Goal: Check status: Check status

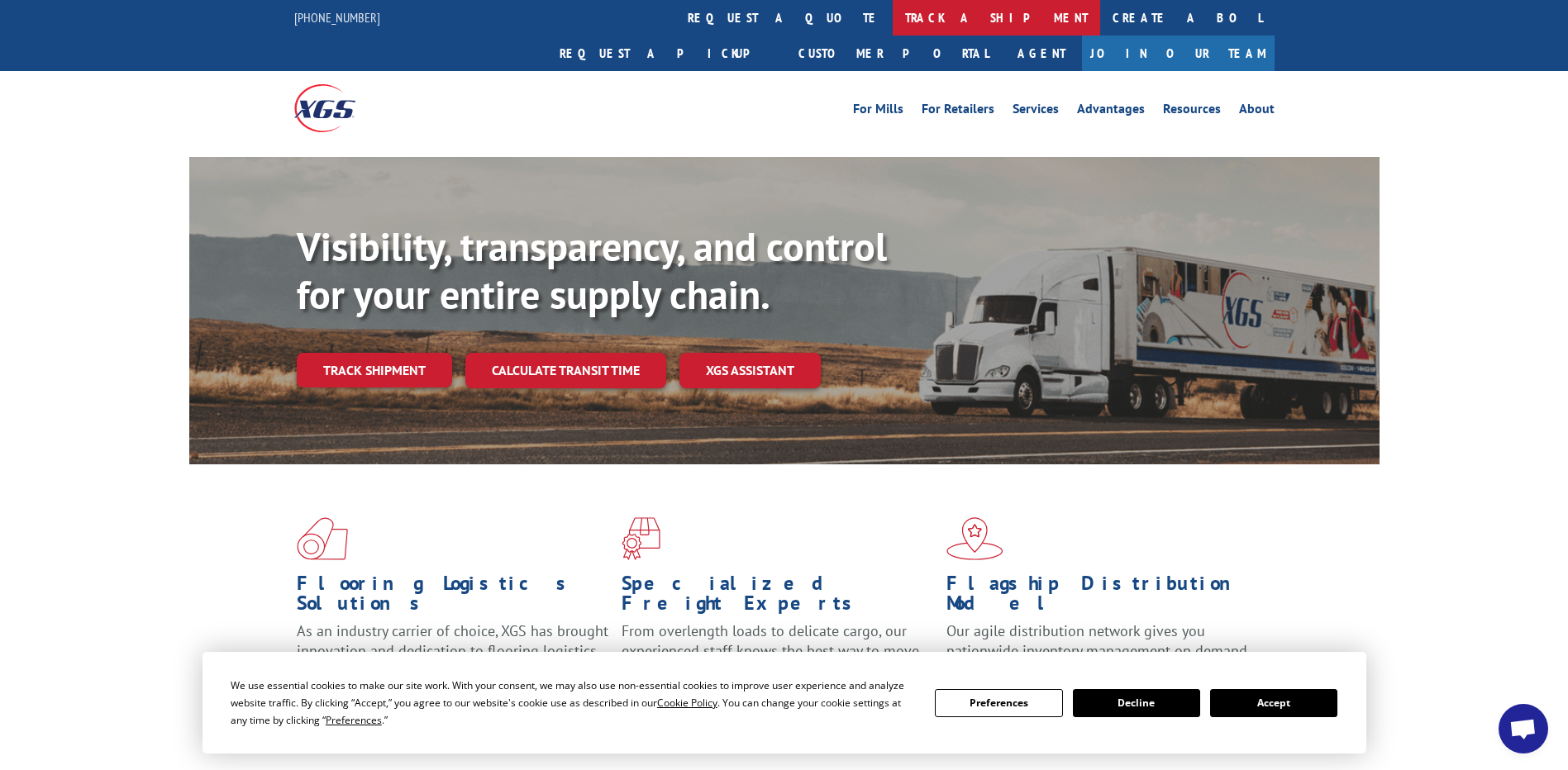
click at [893, 22] on link "track a shipment" at bounding box center [996, 18] width 208 height 36
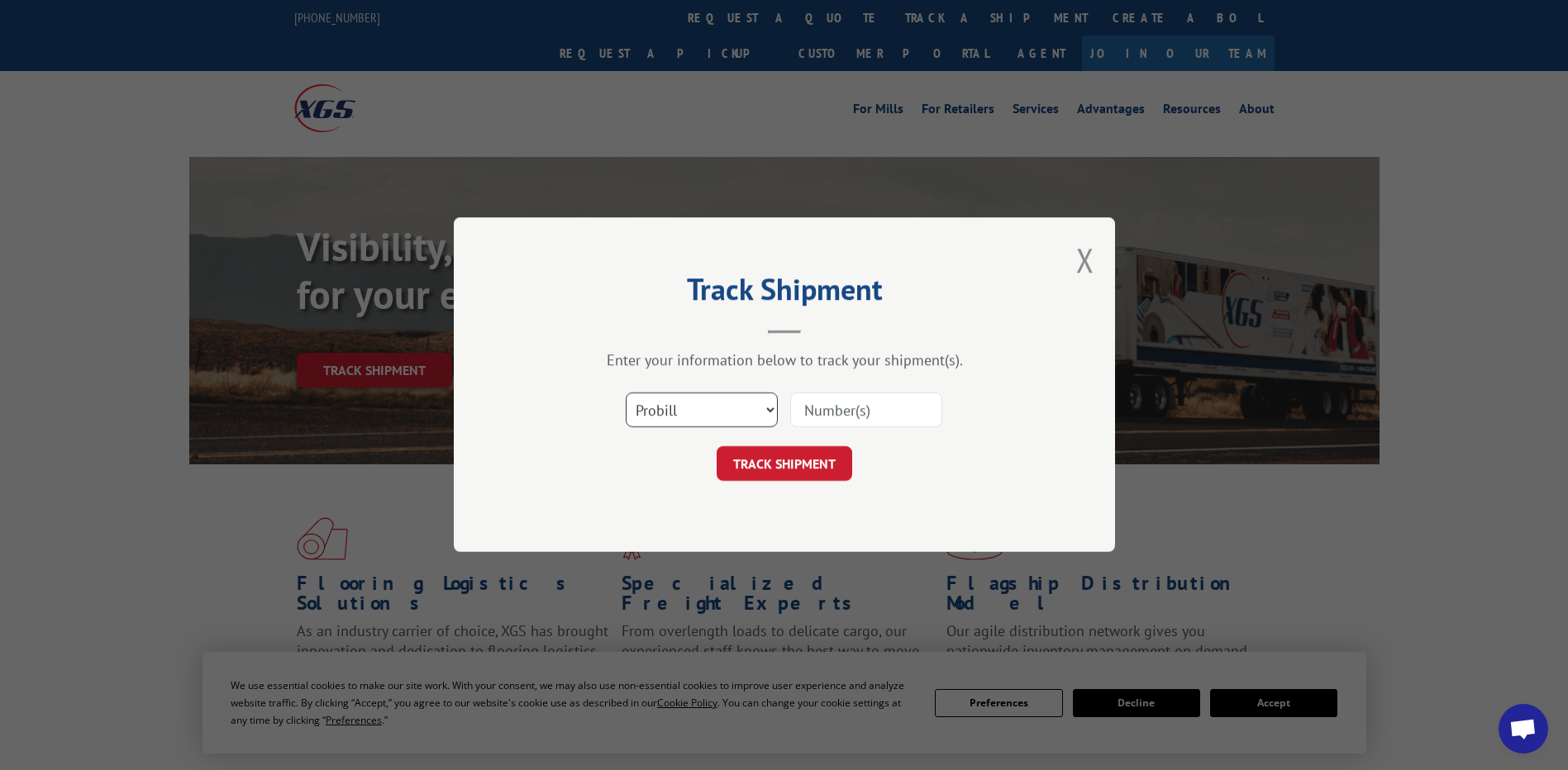
click at [704, 411] on select "Select category... Probill BOL PO" at bounding box center [702, 411] width 152 height 35
click at [626, 393] on select "Select category... Probill BOL PO" at bounding box center [702, 411] width 152 height 35
click at [872, 403] on input at bounding box center [866, 411] width 152 height 35
type input "530369969"
click at [814, 465] on button "TRACK SHIPMENT" at bounding box center [784, 464] width 136 height 35
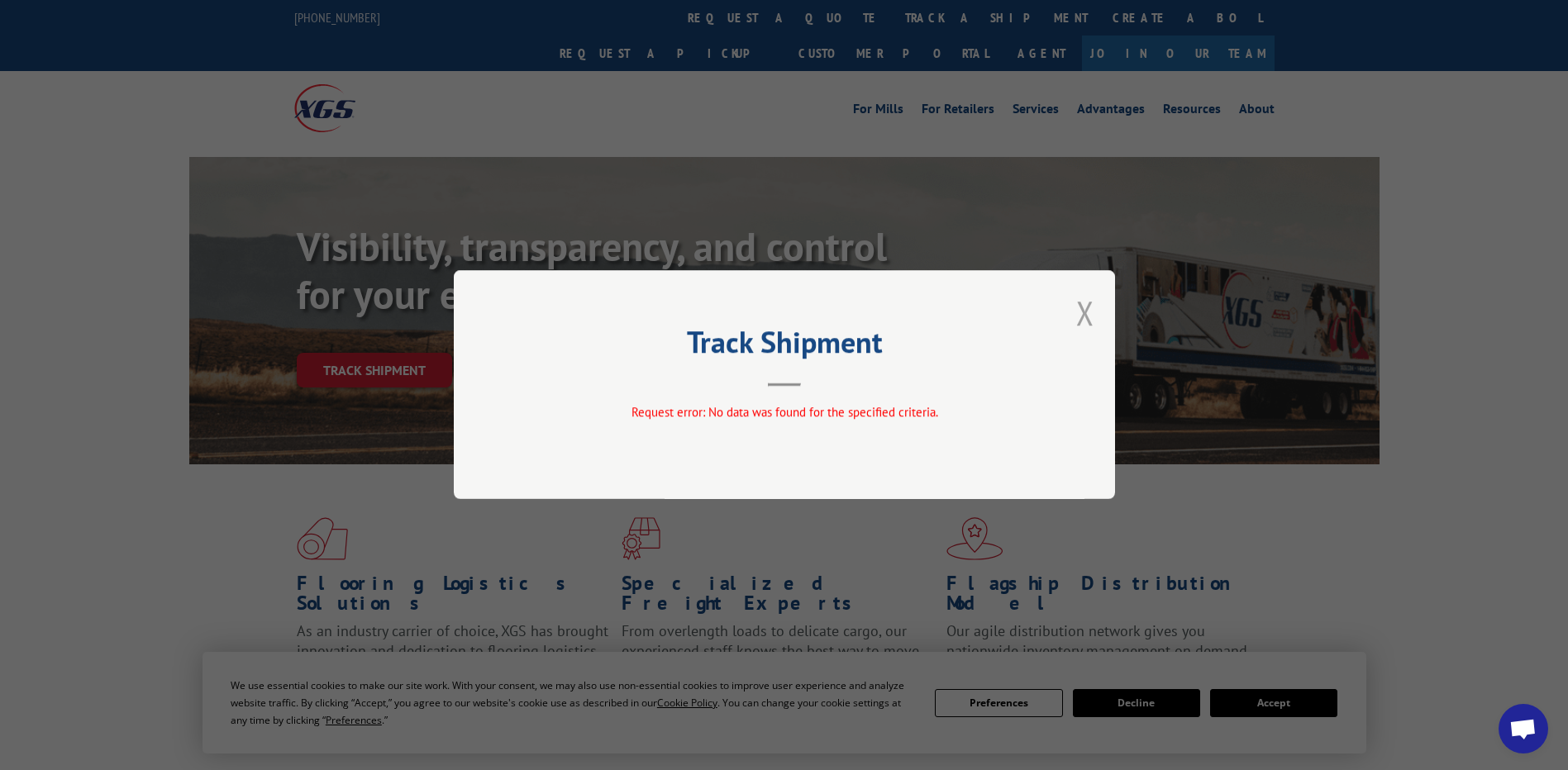
click at [1089, 317] on button "Close modal" at bounding box center [1085, 312] width 18 height 44
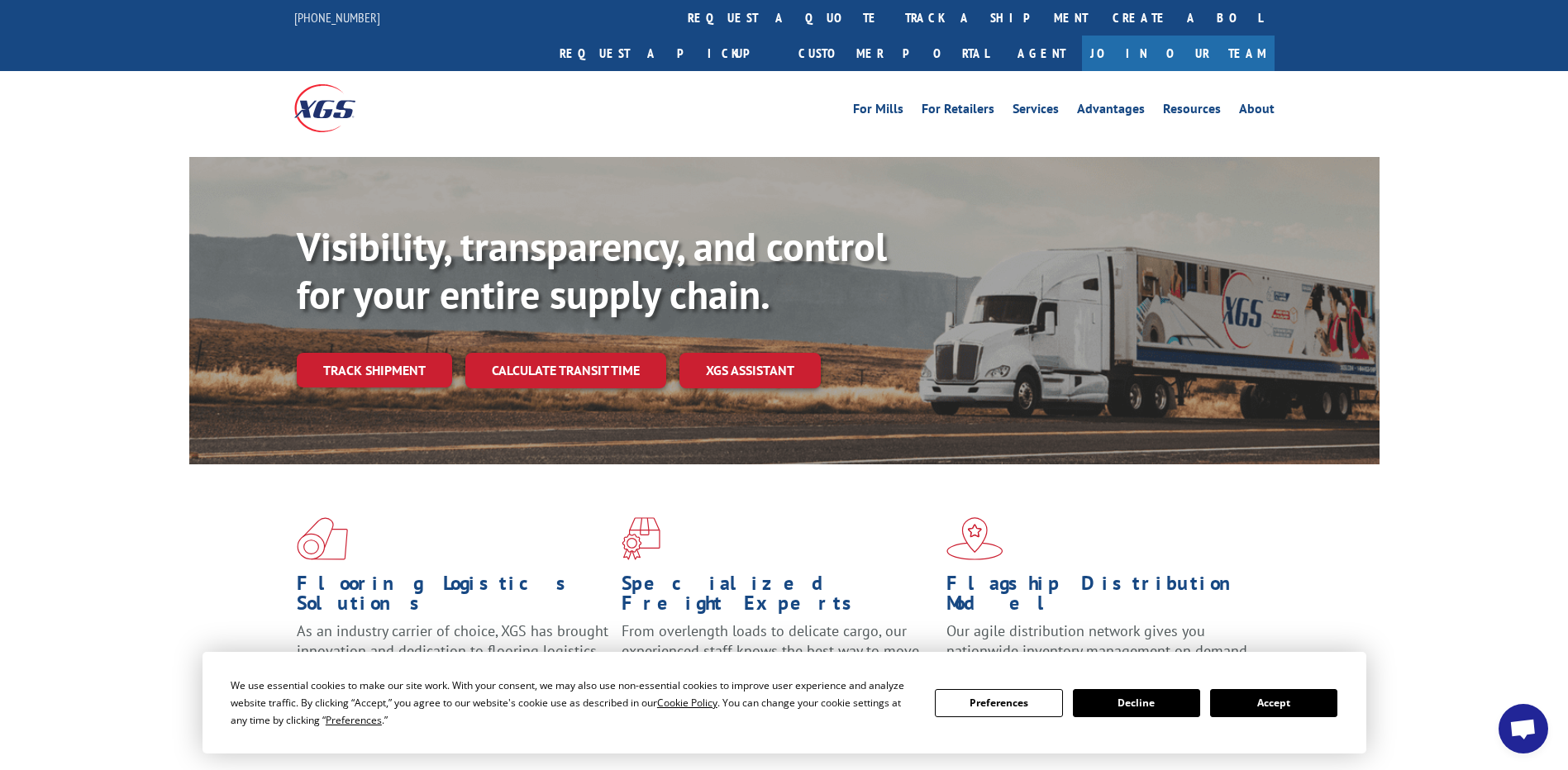
click at [893, 13] on link "track a shipment" at bounding box center [996, 18] width 208 height 36
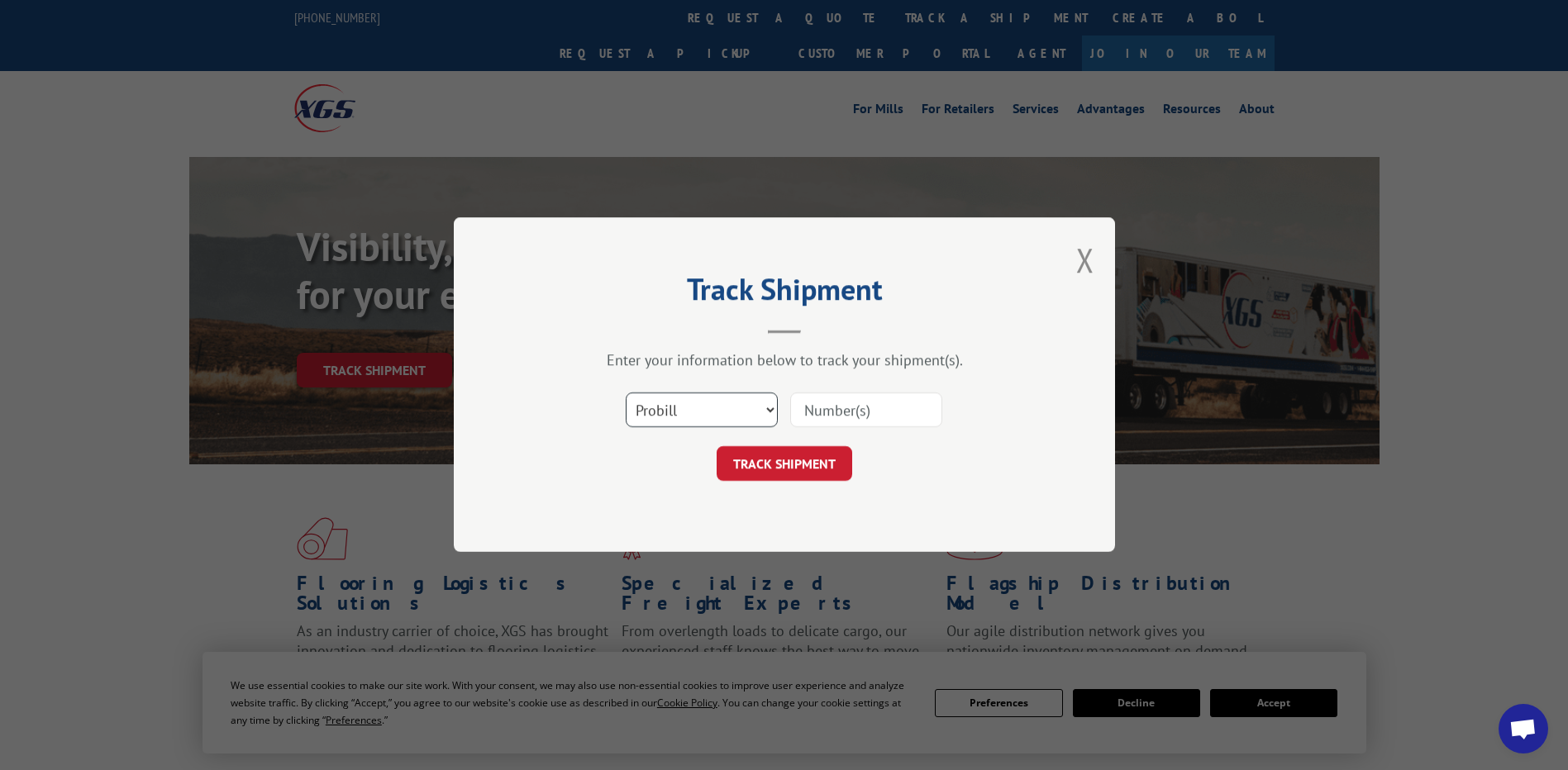
click at [721, 404] on select "Select category... Probill BOL PO" at bounding box center [702, 411] width 152 height 35
select select "bol"
click at [626, 393] on select "Select category... Probill BOL PO" at bounding box center [702, 411] width 152 height 35
click at [849, 412] on input at bounding box center [866, 411] width 152 height 35
drag, startPoint x: 897, startPoint y: 421, endPoint x: 769, endPoint y: 422, distance: 128.0
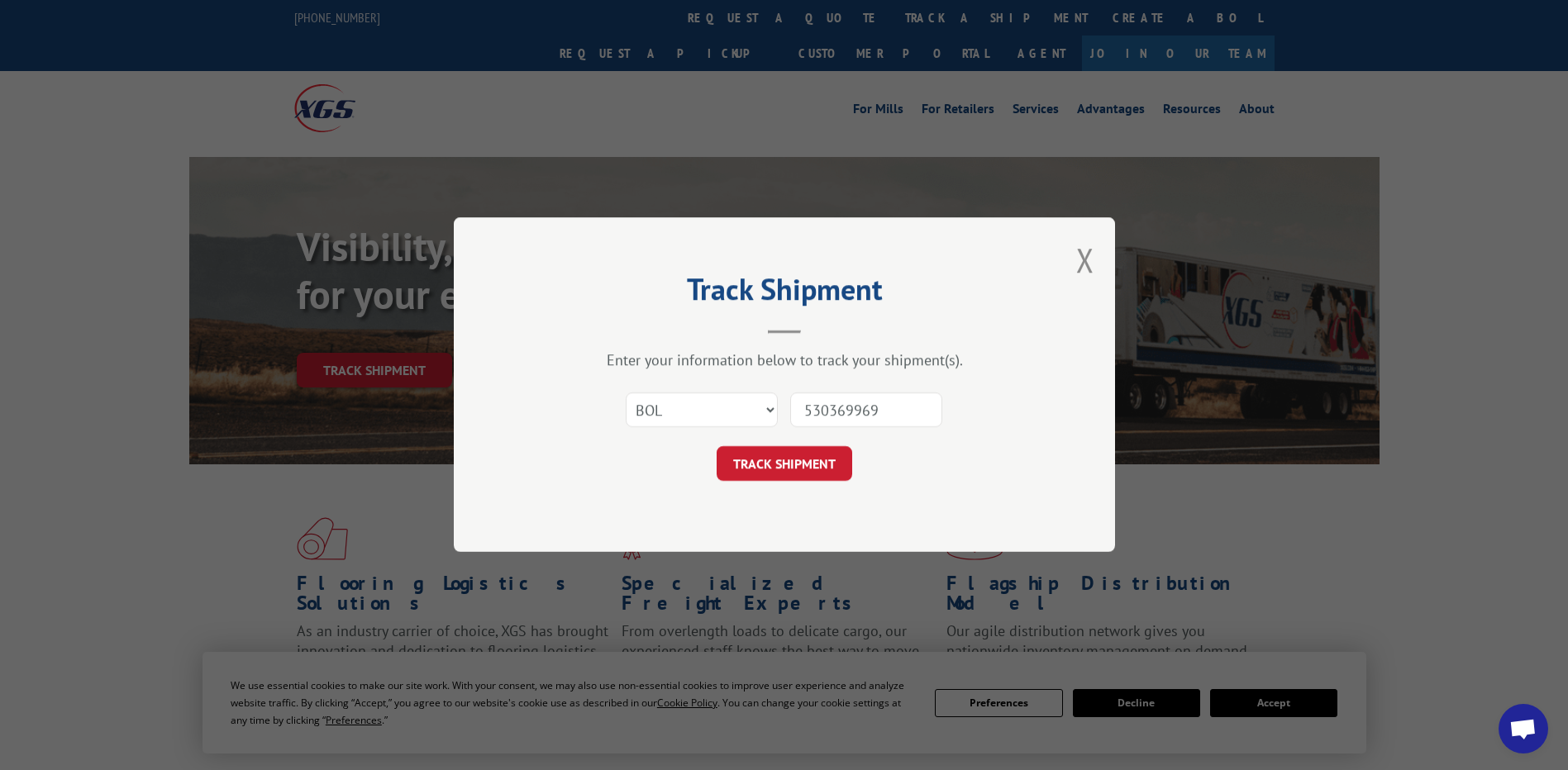
click at [769, 422] on div "Select category... Probill BOL PO 530369969" at bounding box center [784, 410] width 496 height 54
type input "530369969"
click at [824, 460] on button "TRACK SHIPMENT" at bounding box center [784, 464] width 136 height 35
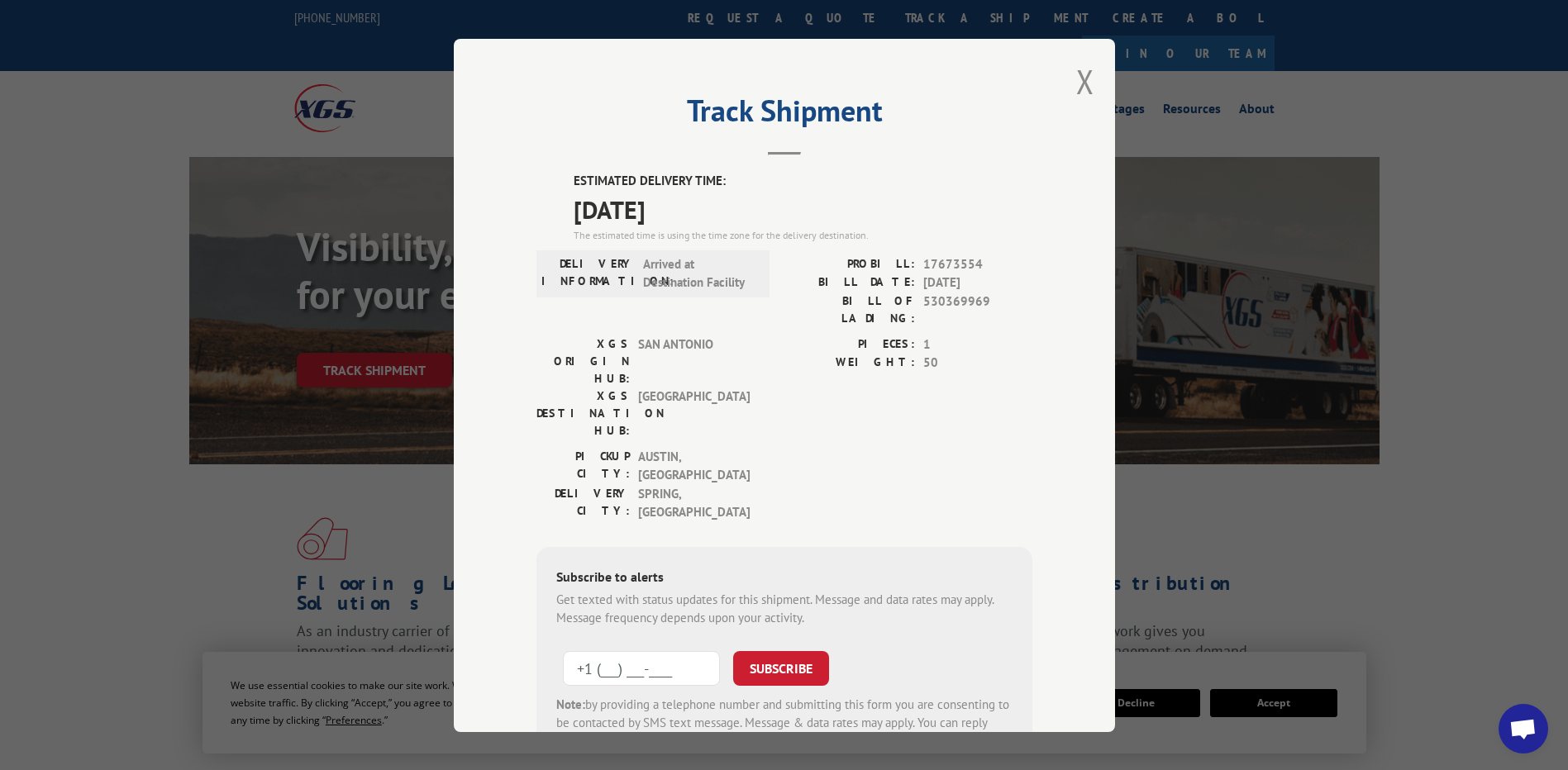
click at [629, 650] on input "+1 (___) ___-____" at bounding box center [641, 668] width 157 height 35
type input "[PHONE_NUMBER]"
click at [779, 650] on button "SUBSCRIBE" at bounding box center [780, 668] width 96 height 35
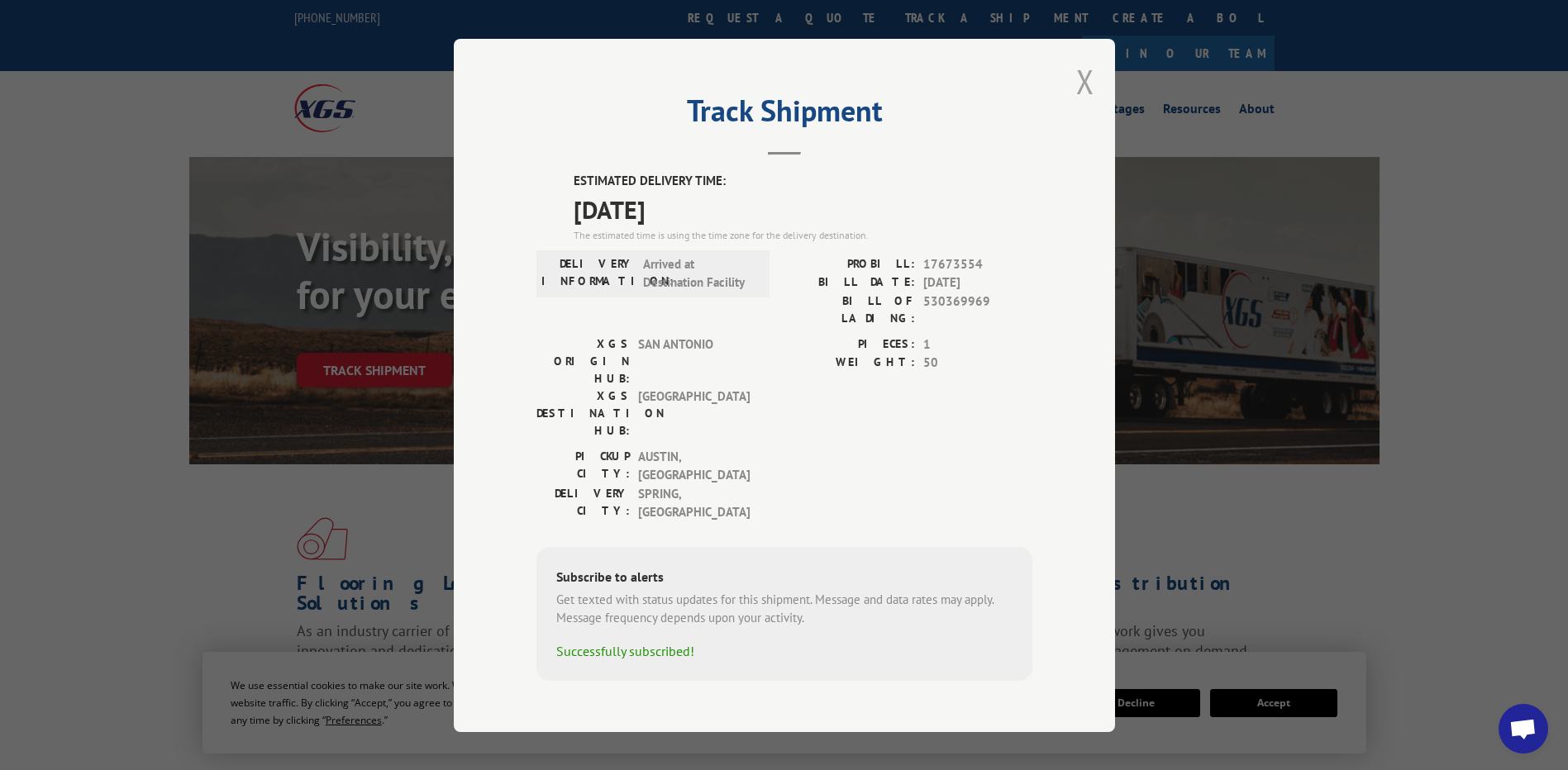
click at [1084, 100] on button "Close modal" at bounding box center [1085, 81] width 18 height 44
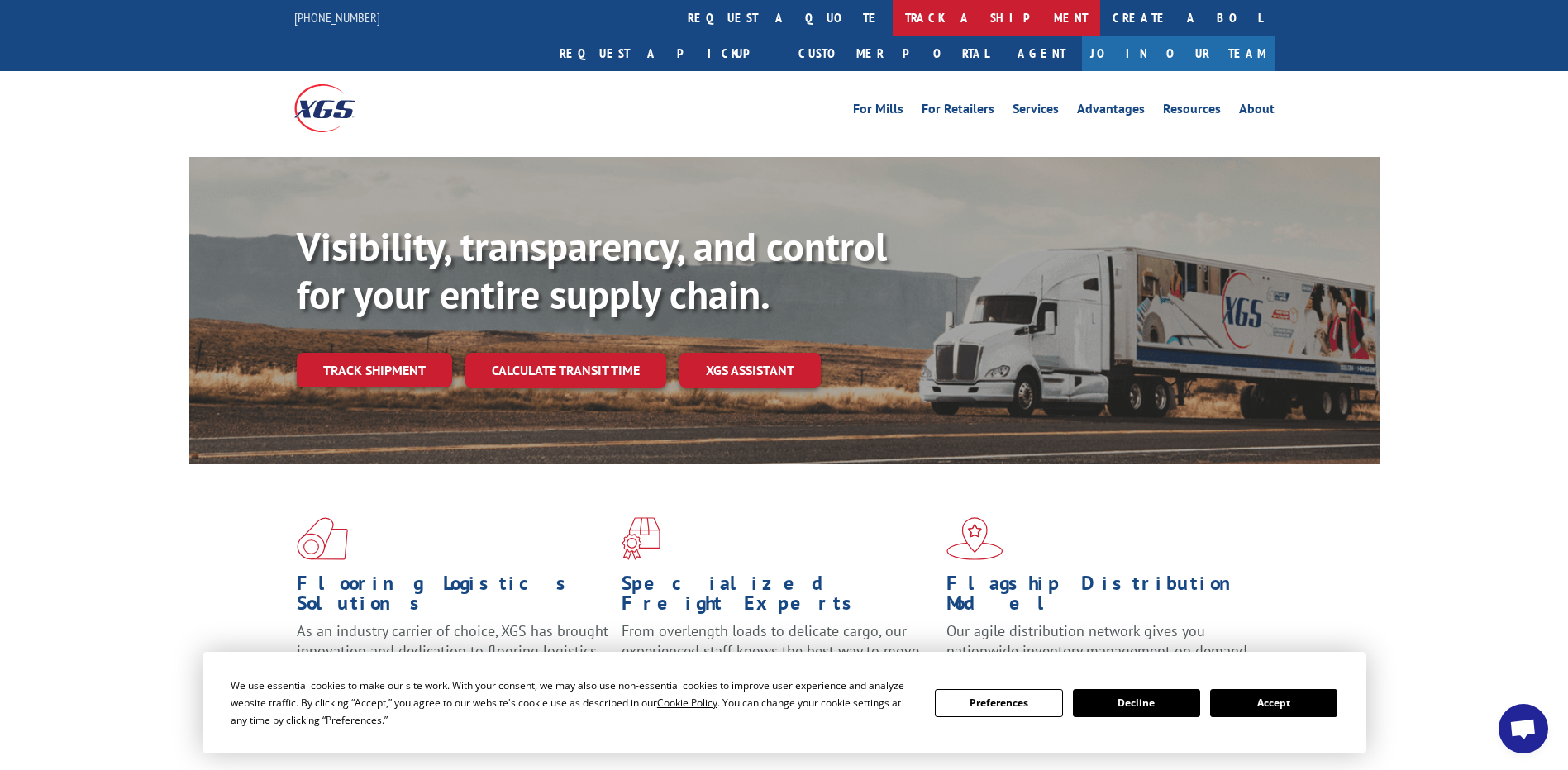
click at [893, 23] on link "track a shipment" at bounding box center [996, 18] width 208 height 36
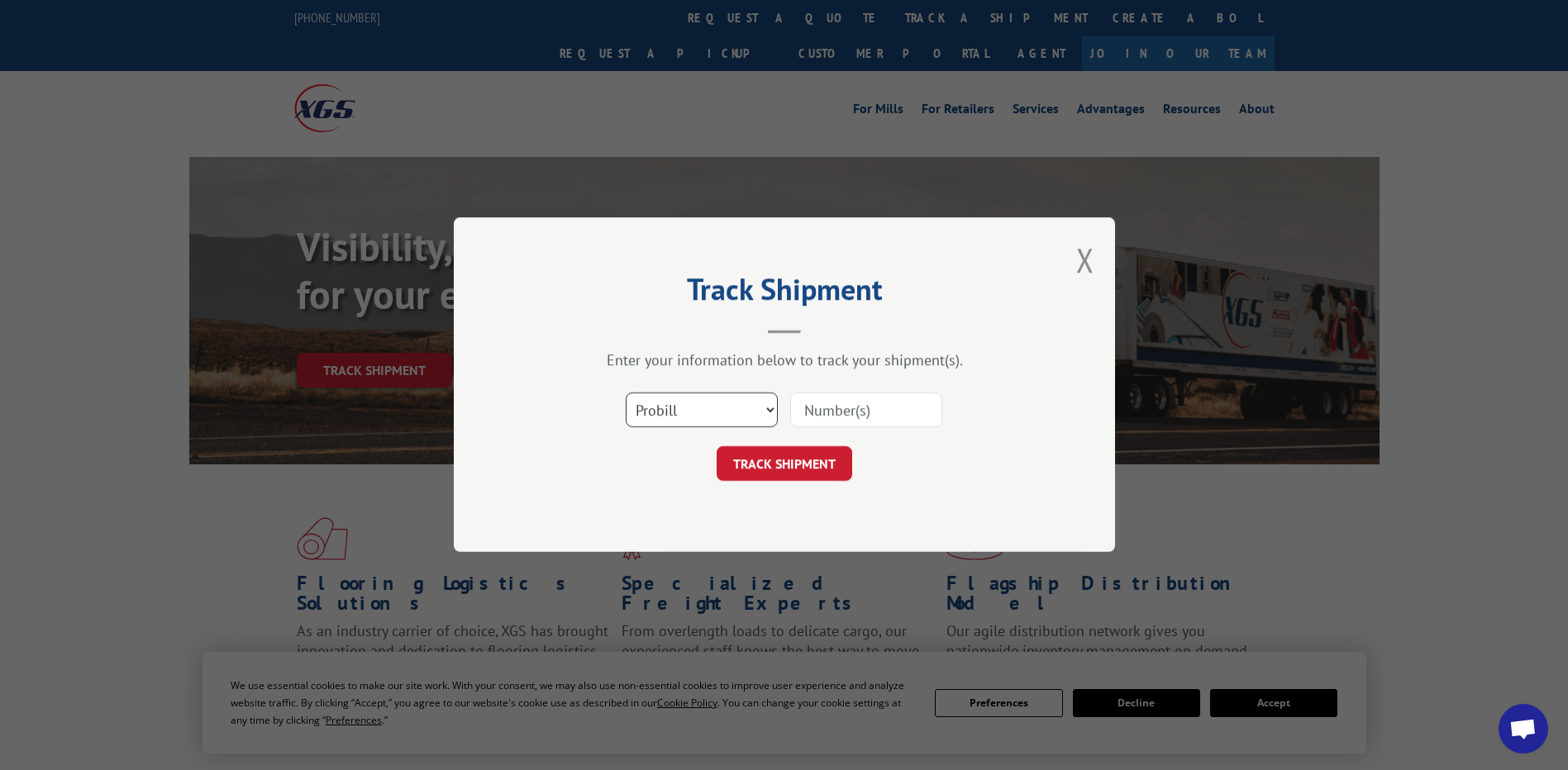
click at [694, 416] on select "Select category... Probill BOL PO" at bounding box center [702, 411] width 152 height 35
click at [697, 417] on select "Select category... Probill BOL PO" at bounding box center [702, 411] width 152 height 35
select select "bol"
click at [626, 393] on select "Select category... Probill BOL PO" at bounding box center [702, 411] width 152 height 35
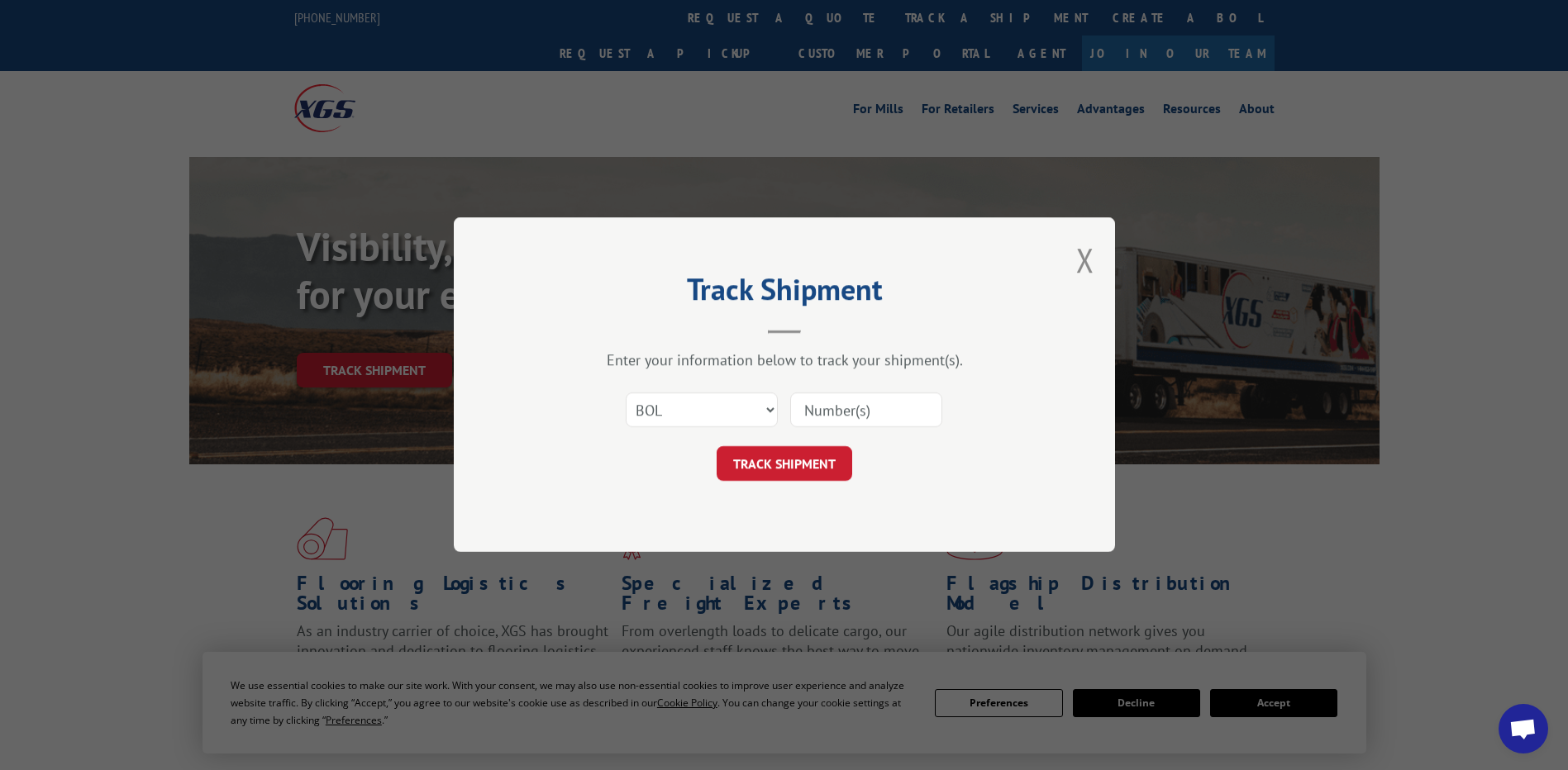
click at [819, 411] on input at bounding box center [866, 411] width 152 height 35
paste input "530369969"
type input "530369969"
click at [816, 474] on button "TRACK SHIPMENT" at bounding box center [784, 464] width 136 height 35
